Goal: Find specific page/section: Find specific page/section

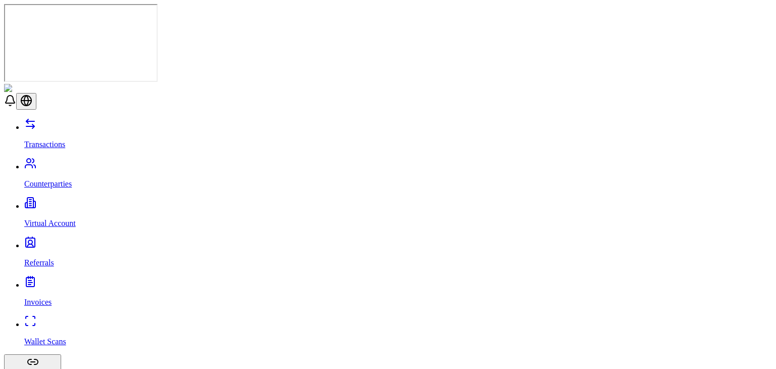
click at [63, 202] on link "Virtual Account" at bounding box center [398, 215] width 748 height 26
